Goal: Information Seeking & Learning: Find specific page/section

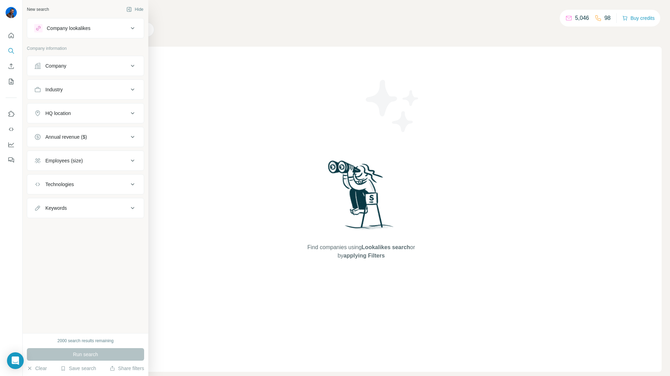
click at [81, 29] on div "Company lookalikes" at bounding box center [69, 28] width 44 height 7
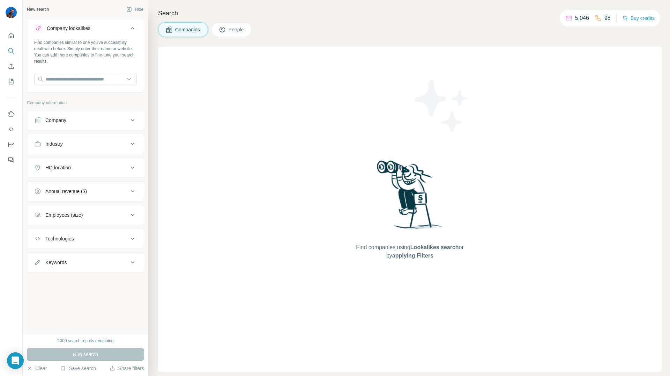
click at [83, 216] on div "Employees (size)" at bounding box center [63, 215] width 37 height 7
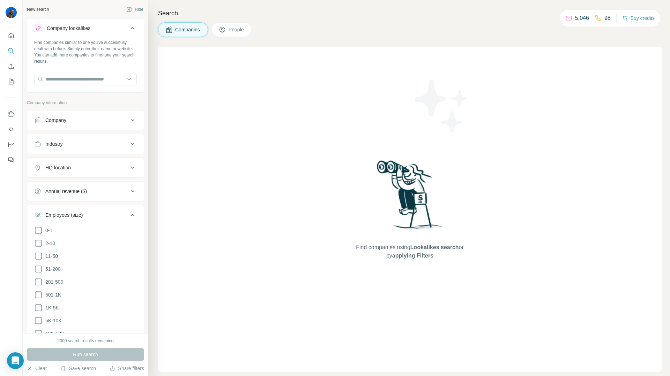
click at [83, 216] on div "Employees (size)" at bounding box center [63, 215] width 37 height 7
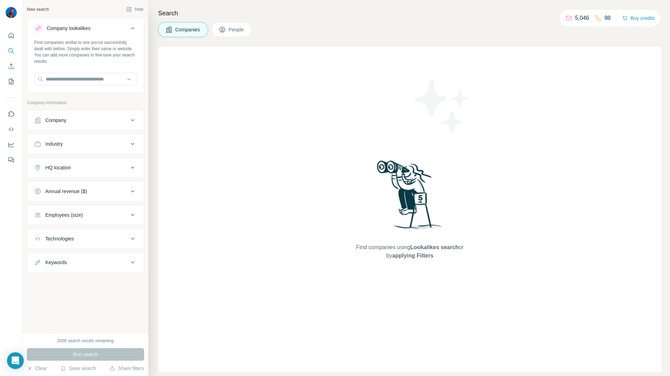
click at [224, 28] on icon at bounding box center [222, 29] width 7 height 7
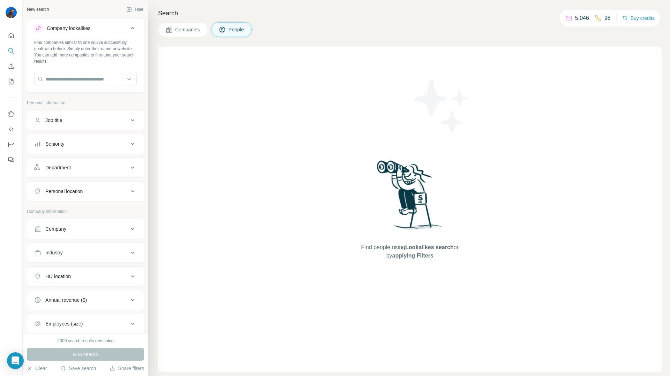
click at [55, 112] on button "Job title" at bounding box center [85, 120] width 117 height 17
click at [60, 137] on input "text" at bounding box center [78, 138] width 89 height 13
paste input "**********"
type input "**********"
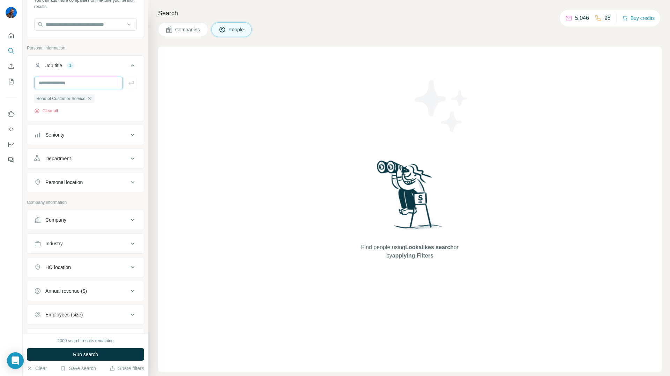
scroll to position [113, 0]
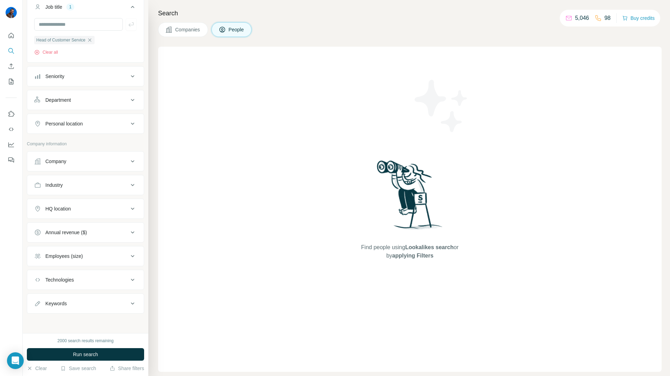
click at [80, 199] on div "HQ location" at bounding box center [85, 209] width 117 height 20
click at [69, 213] on button "HQ location" at bounding box center [85, 209] width 117 height 17
click at [63, 227] on input "text" at bounding box center [85, 226] width 103 height 13
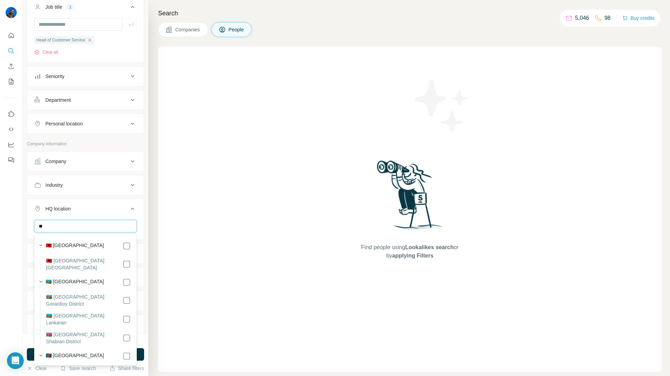
type input "*"
type input "******"
click at [78, 244] on div "🇫🇷 [GEOGRAPHIC_DATA]" at bounding box center [88, 246] width 85 height 8
click at [180, 233] on div "Find people using Lookalikes search or by applying Filters" at bounding box center [409, 209] width 503 height 325
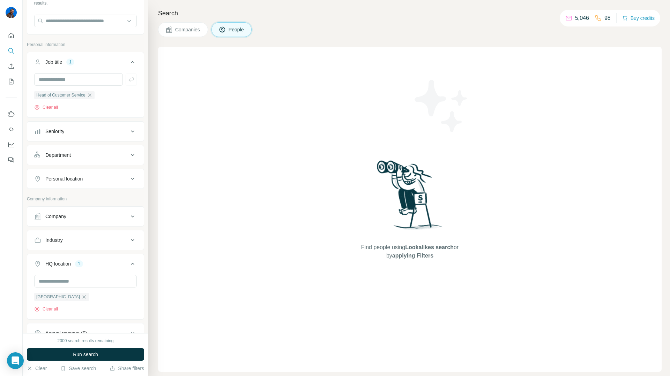
scroll to position [55, 0]
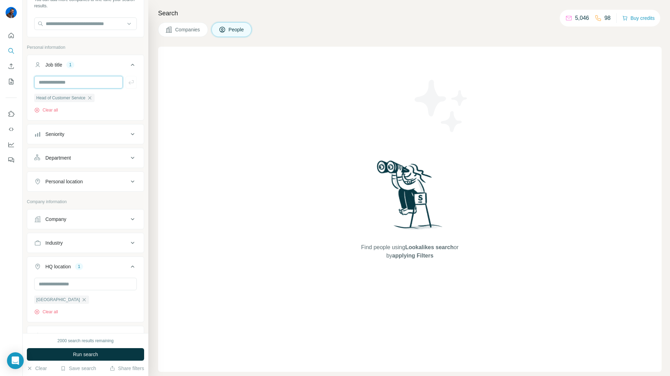
click at [78, 83] on input "text" at bounding box center [78, 82] width 89 height 13
paste input "**********"
type input "**********"
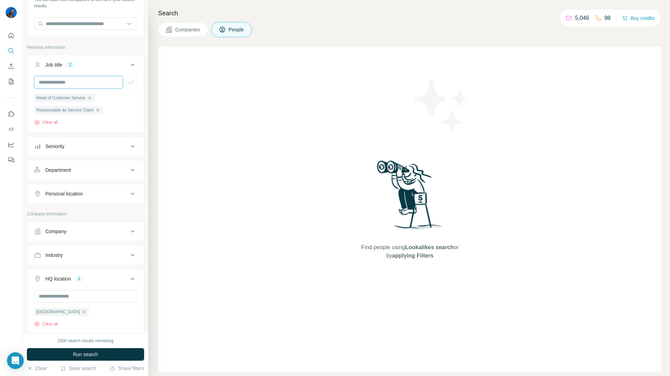
click at [73, 86] on input "text" at bounding box center [78, 82] width 89 height 13
paste input "**********"
type input "**********"
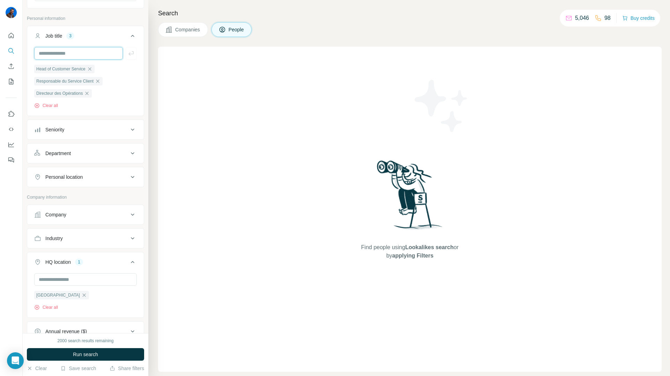
scroll to position [90, 0]
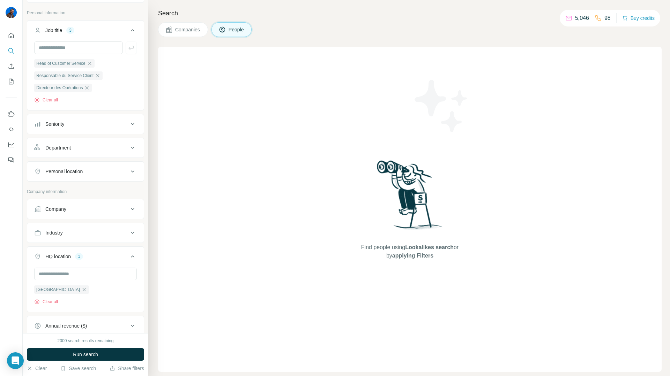
click at [93, 125] on div "Seniority" at bounding box center [81, 124] width 94 height 7
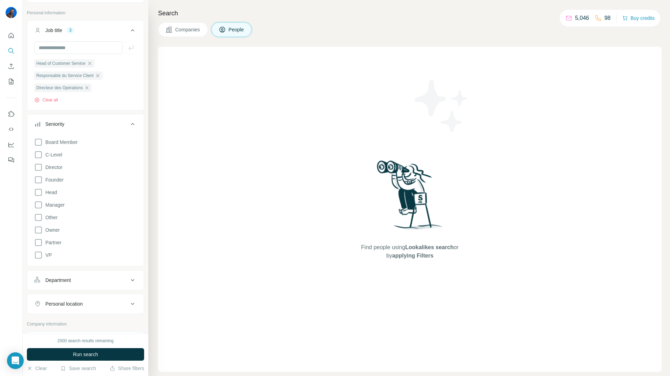
click at [93, 125] on div "Seniority" at bounding box center [81, 124] width 94 height 7
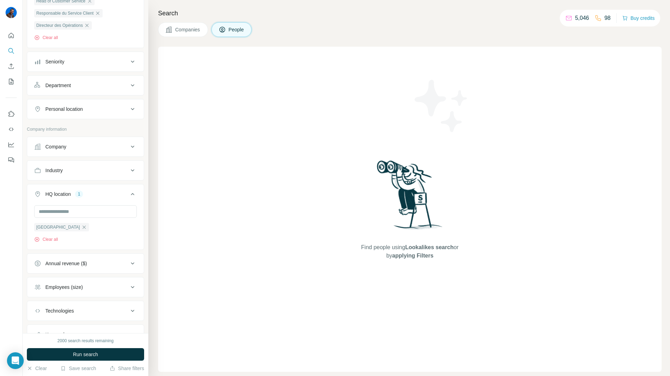
scroll to position [184, 0]
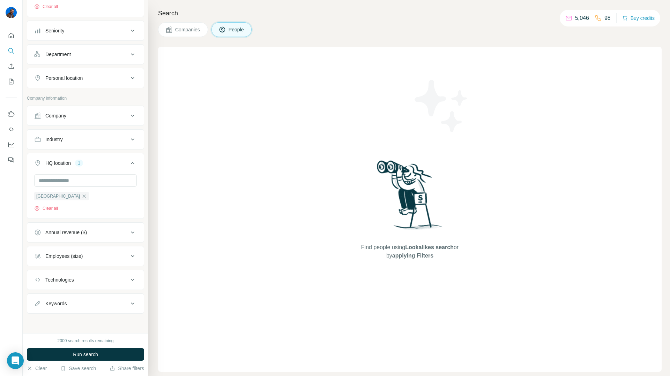
click at [90, 237] on button "Annual revenue ($)" at bounding box center [85, 232] width 117 height 17
click at [36, 327] on icon at bounding box center [38, 325] width 8 height 8
click at [36, 316] on ul "0-1M 1-10M 10-50M 50-100M 100-500M 500-1000M >1000M" at bounding box center [85, 286] width 103 height 86
click at [36, 308] on icon at bounding box center [38, 312] width 8 height 8
click at [39, 295] on icon at bounding box center [38, 299] width 8 height 8
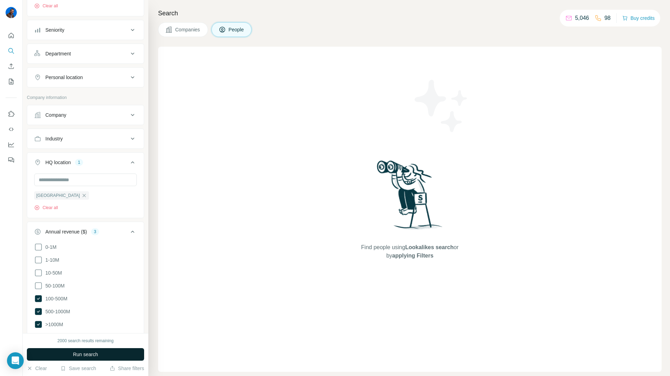
click at [48, 352] on button "Run search" at bounding box center [85, 355] width 117 height 13
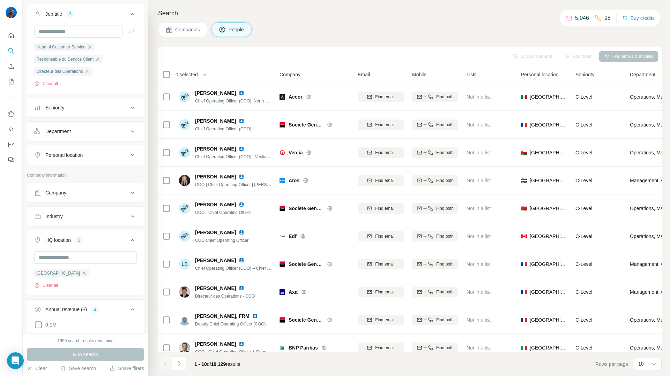
scroll to position [92, 0]
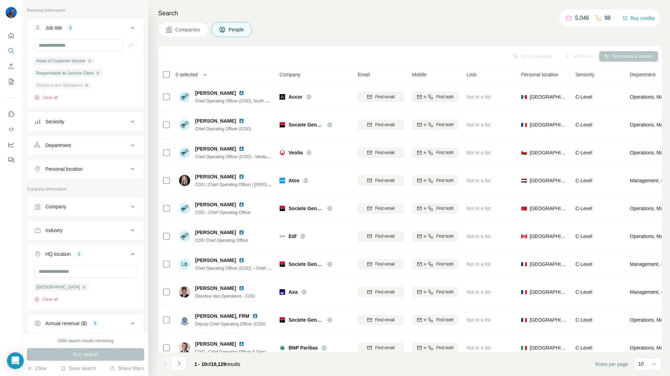
click at [90, 86] on icon "button" at bounding box center [87, 86] width 6 height 6
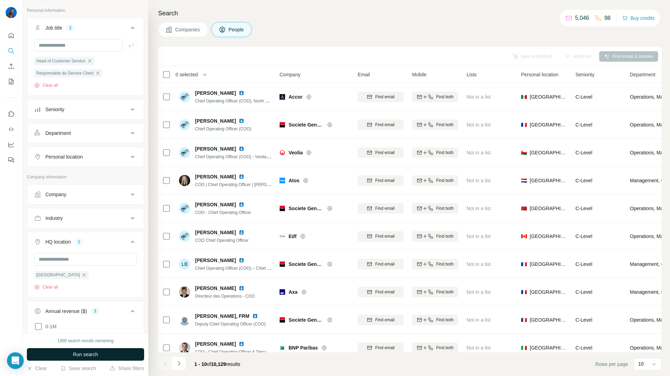
click at [69, 355] on button "Run search" at bounding box center [85, 355] width 117 height 13
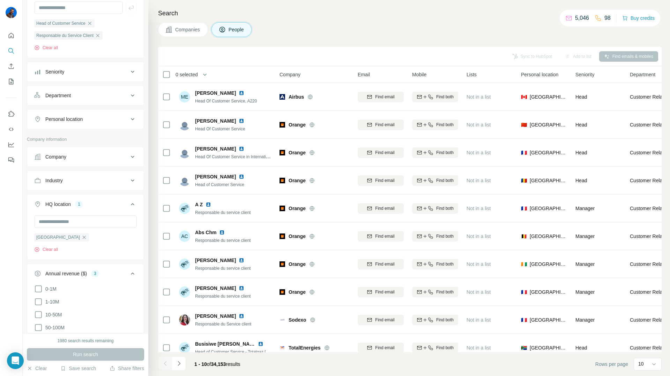
scroll to position [122, 0]
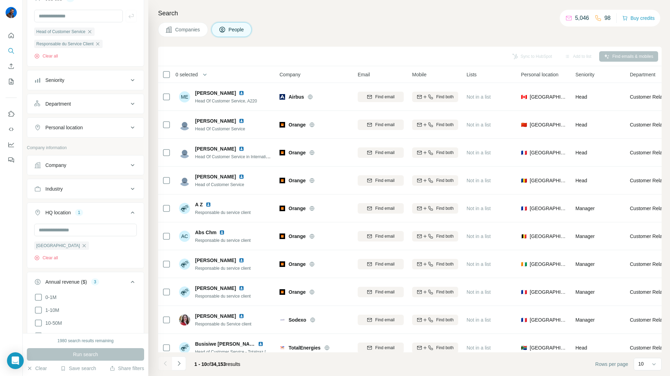
click at [91, 126] on div "Personal location" at bounding box center [81, 127] width 94 height 7
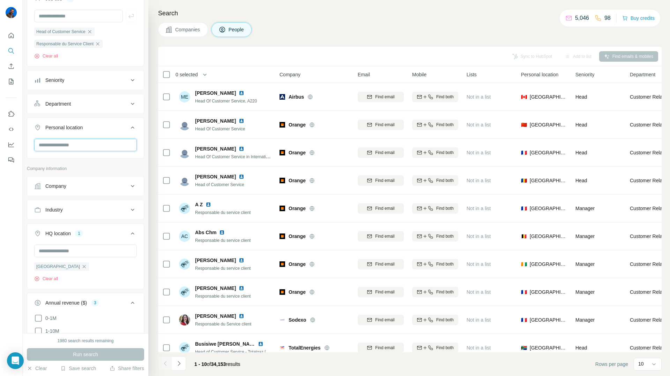
click at [79, 148] on input "text" at bounding box center [85, 145] width 103 height 13
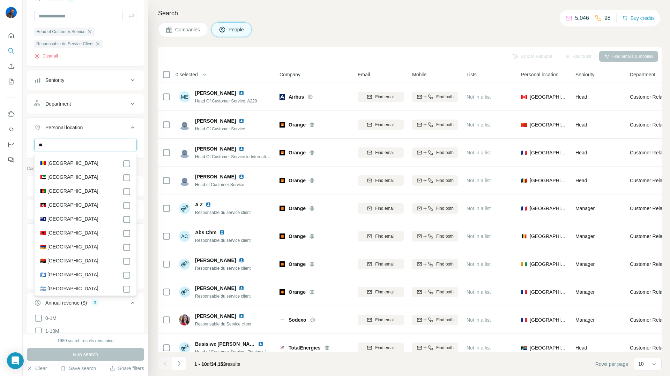
type input "*"
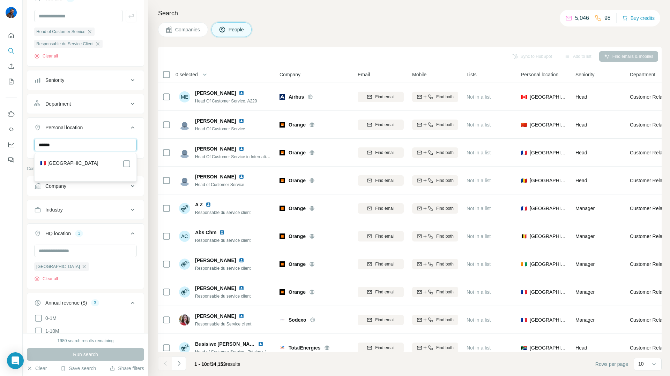
type input "******"
click at [75, 166] on div "🇫🇷 [GEOGRAPHIC_DATA]" at bounding box center [85, 164] width 91 height 8
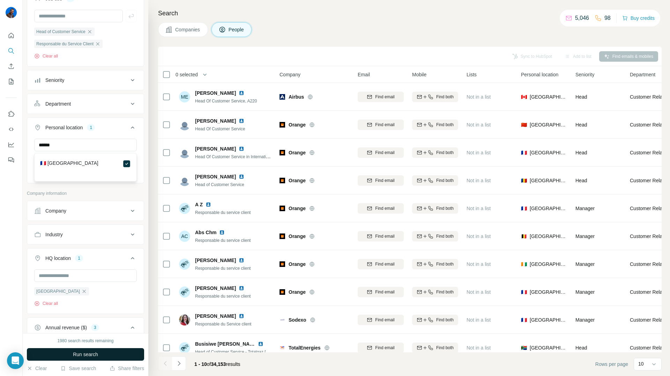
click at [82, 357] on span "Run search" at bounding box center [85, 354] width 25 height 7
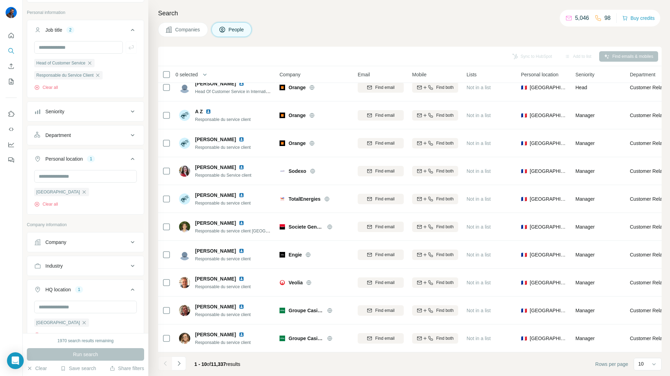
scroll to position [89, 0]
click at [44, 51] on input "text" at bounding box center [78, 48] width 89 height 13
type input "**********"
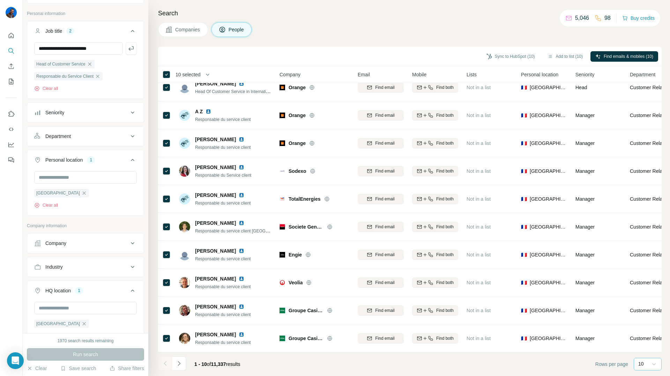
click at [651, 364] on icon at bounding box center [653, 364] width 7 height 7
click at [649, 313] on div "60" at bounding box center [647, 311] width 16 height 7
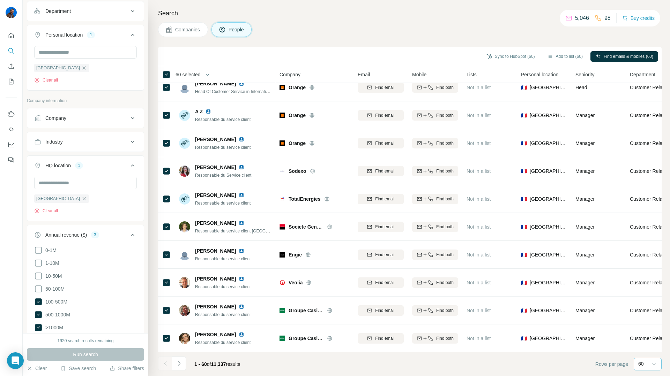
scroll to position [252, 0]
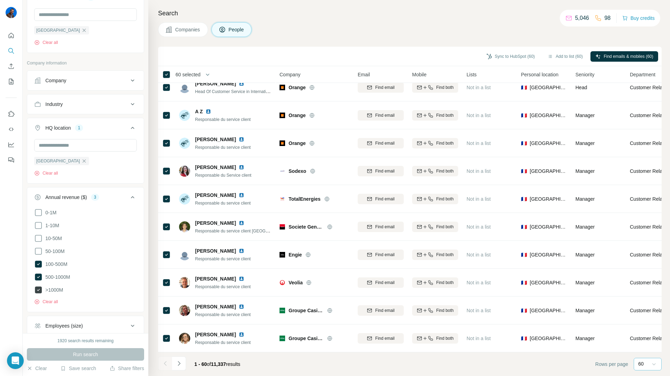
click at [37, 290] on icon at bounding box center [38, 290] width 7 height 7
click at [104, 352] on button "Run search" at bounding box center [85, 355] width 117 height 13
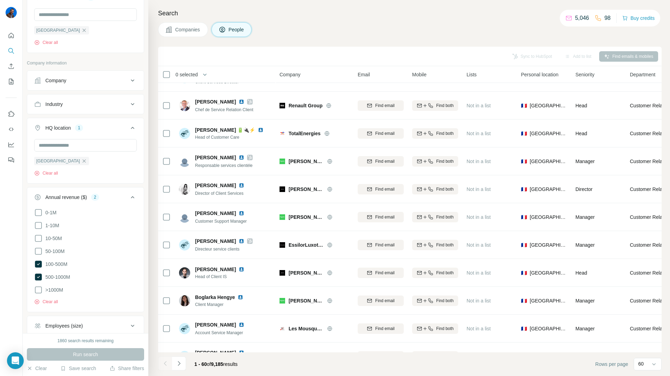
scroll to position [893, 0]
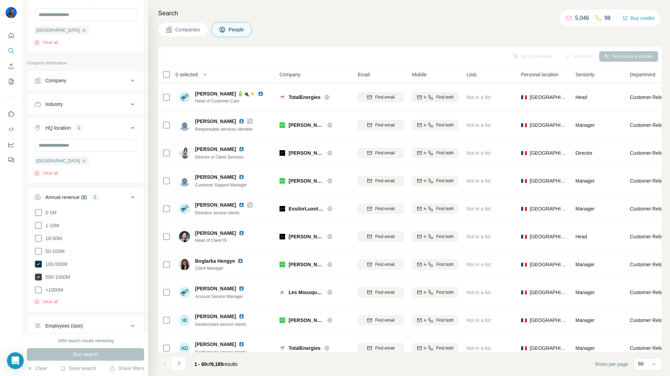
click at [37, 277] on icon at bounding box center [38, 277] width 7 height 7
click at [39, 253] on icon at bounding box center [38, 251] width 8 height 8
click at [86, 358] on span "Run search" at bounding box center [85, 354] width 25 height 7
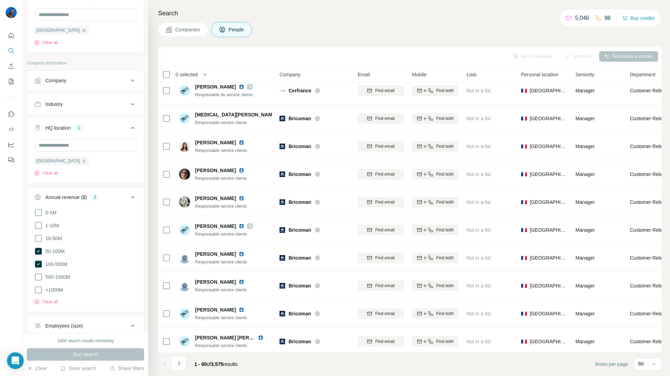
scroll to position [534, 0]
